Goal: Task Accomplishment & Management: Manage account settings

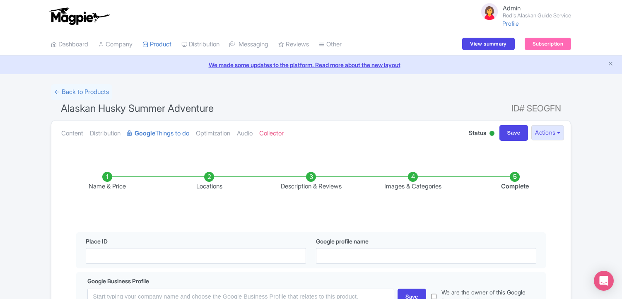
scroll to position [199, 0]
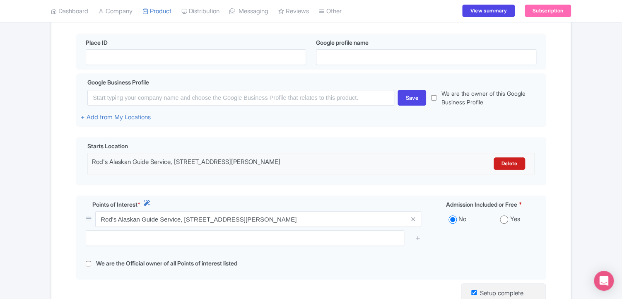
click at [49, 129] on div "Success Product Saved ← Back to Products Alaskan Husky Summer Adventure ID# SEO…" at bounding box center [311, 139] width 530 height 509
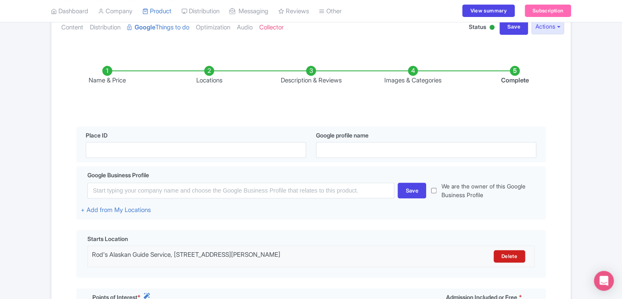
scroll to position [0, 0]
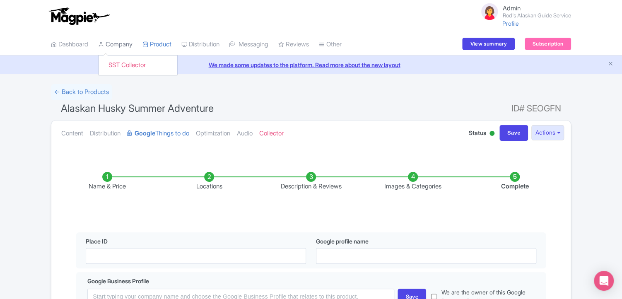
click at [115, 45] on link "Company" at bounding box center [115, 44] width 34 height 23
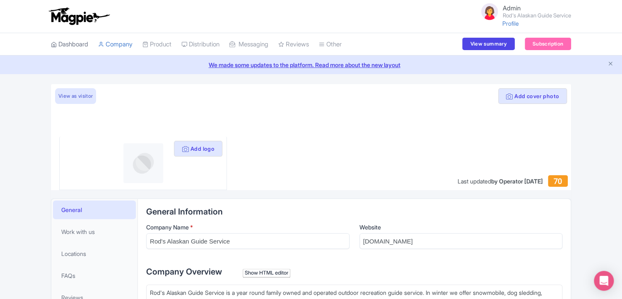
click at [77, 45] on link "Dashboard" at bounding box center [69, 44] width 37 height 23
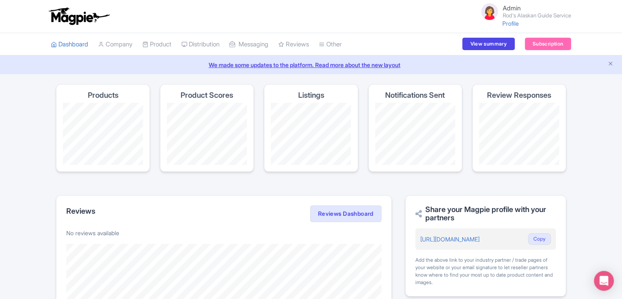
click at [580, 134] on div "Magpie recommends Look into TUI Musement as a distribution channel TUI Musement…" at bounding box center [311, 268] width 622 height 369
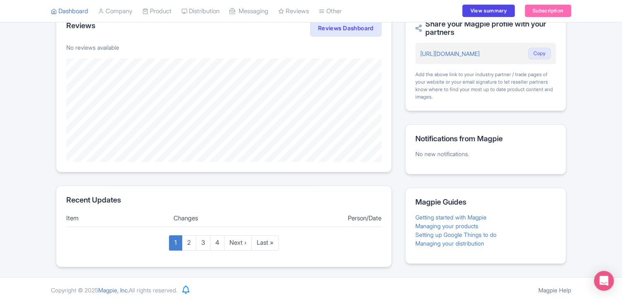
scroll to position [188, 0]
